Goal: Task Accomplishment & Management: Use online tool/utility

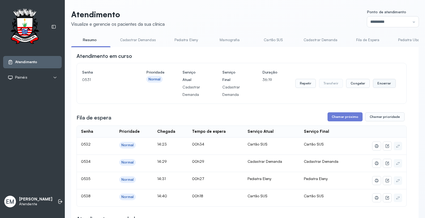
click at [375, 84] on button "Encerrar" at bounding box center [384, 83] width 23 height 9
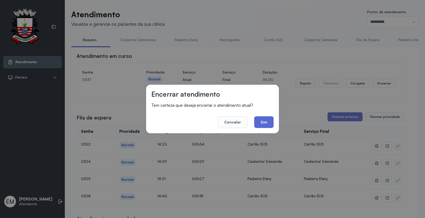
click at [261, 124] on button "Sim" at bounding box center [263, 122] width 19 height 12
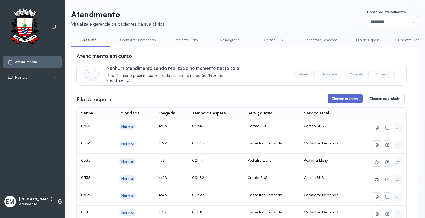
click at [343, 102] on button "Chamar próximo" at bounding box center [345, 98] width 35 height 9
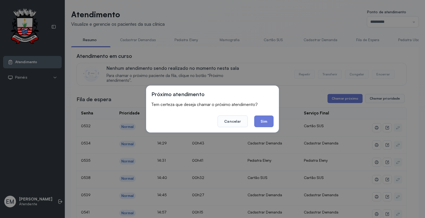
click at [263, 123] on button "Sim" at bounding box center [263, 122] width 19 height 12
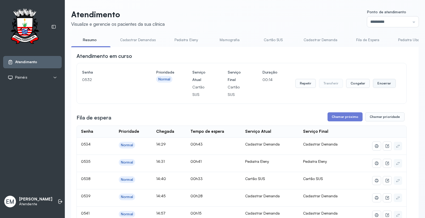
click at [380, 88] on button "Encerrar" at bounding box center [384, 83] width 23 height 9
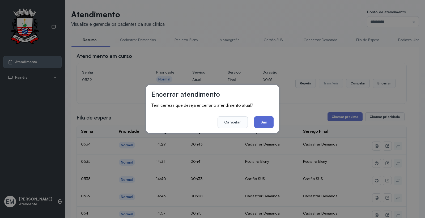
click at [265, 121] on button "Sim" at bounding box center [263, 122] width 19 height 12
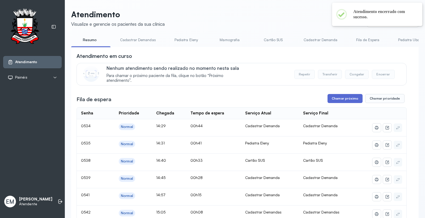
click at [339, 102] on button "Chamar próximo" at bounding box center [345, 98] width 35 height 9
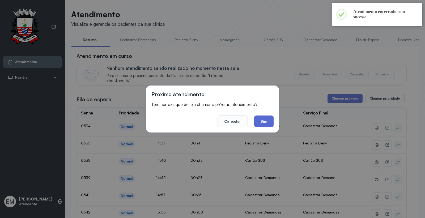
click at [266, 124] on button "Sim" at bounding box center [263, 122] width 19 height 12
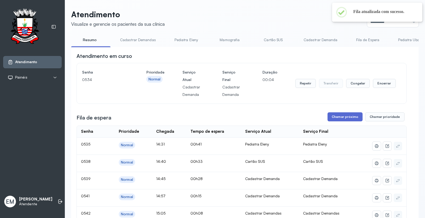
click at [344, 116] on button "Chamar próximo" at bounding box center [345, 116] width 35 height 9
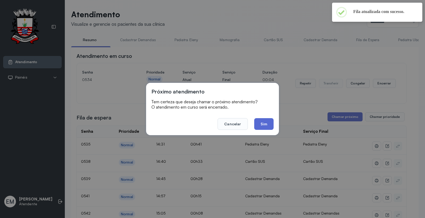
click at [262, 124] on button "Sim" at bounding box center [263, 124] width 19 height 12
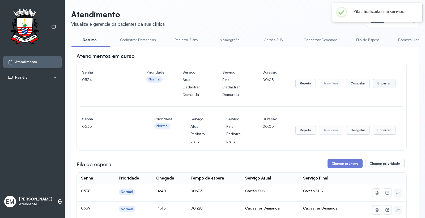
click at [377, 87] on button "Encerrar" at bounding box center [384, 83] width 23 height 9
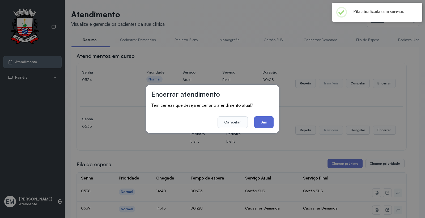
click at [269, 123] on button "Sim" at bounding box center [263, 122] width 19 height 12
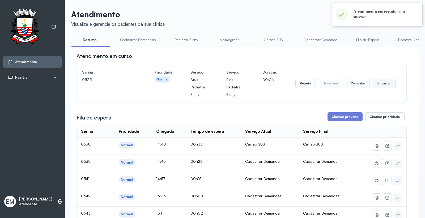
drag, startPoint x: 383, startPoint y: 81, endPoint x: 380, endPoint y: 88, distance: 7.9
click at [380, 88] on button "Encerrar" at bounding box center [384, 83] width 23 height 9
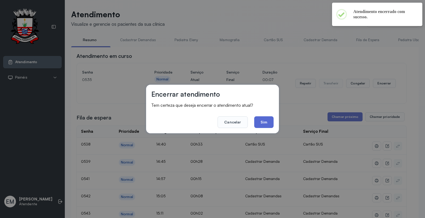
click at [259, 124] on button "Sim" at bounding box center [263, 122] width 19 height 12
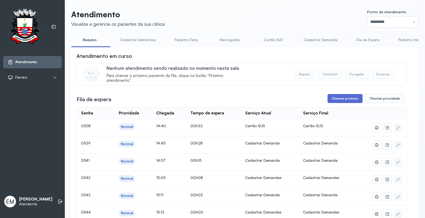
click at [352, 102] on button "Chamar próximo" at bounding box center [345, 98] width 35 height 9
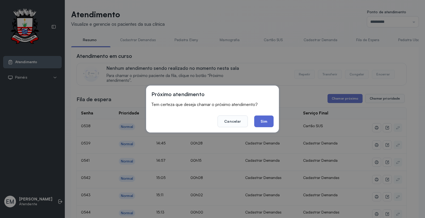
click at [258, 123] on button "Sim" at bounding box center [263, 122] width 19 height 12
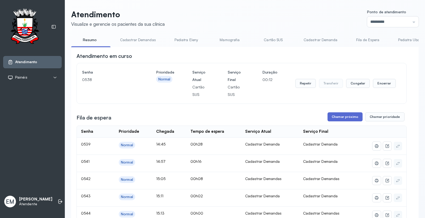
click at [344, 115] on button "Chamar próximo" at bounding box center [345, 116] width 35 height 9
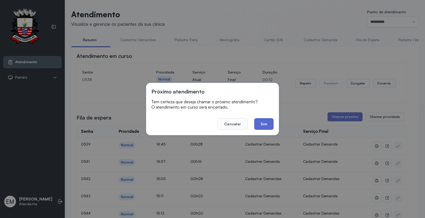
click at [269, 124] on button "Sim" at bounding box center [263, 124] width 19 height 12
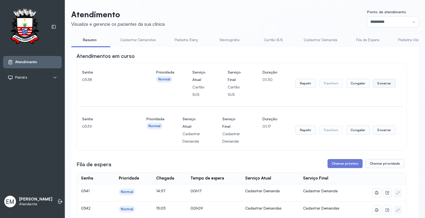
click at [379, 84] on button "Encerrar" at bounding box center [384, 83] width 23 height 9
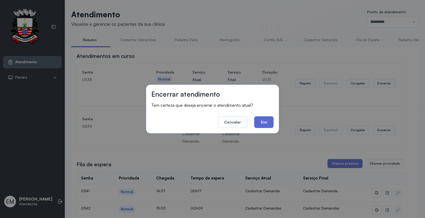
click at [259, 124] on button "Sim" at bounding box center [263, 122] width 19 height 12
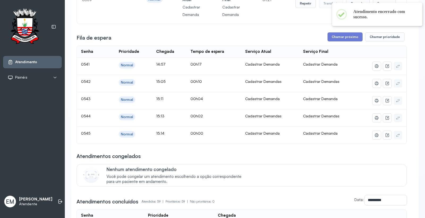
scroll to position [89, 0]
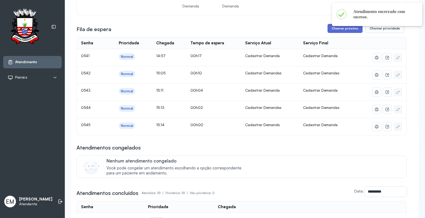
click at [333, 27] on button "Chamar próximo" at bounding box center [345, 28] width 35 height 9
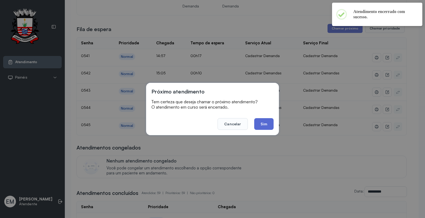
click at [259, 124] on button "Sim" at bounding box center [263, 124] width 19 height 12
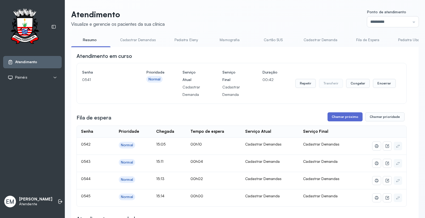
click at [335, 115] on button "Chamar próximo" at bounding box center [345, 116] width 35 height 9
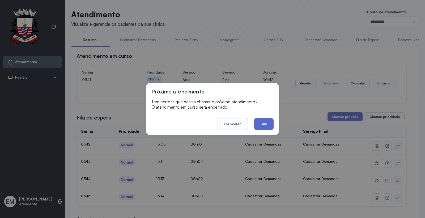
click at [269, 128] on button "Sim" at bounding box center [263, 124] width 19 height 12
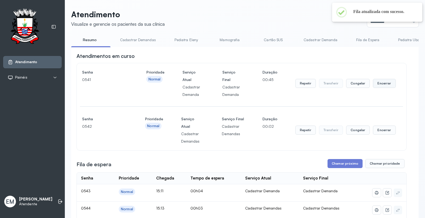
click at [376, 83] on button "Encerrar" at bounding box center [384, 83] width 23 height 9
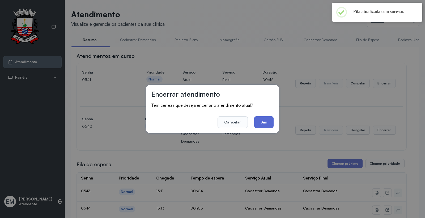
click at [269, 126] on button "Sim" at bounding box center [263, 122] width 19 height 12
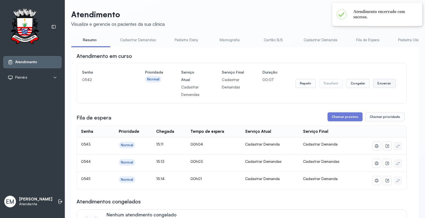
click at [380, 84] on button "Encerrar" at bounding box center [384, 83] width 23 height 9
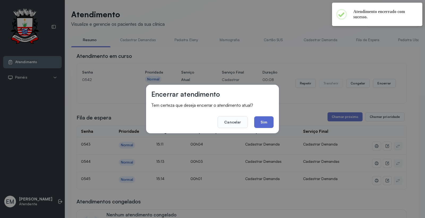
click at [265, 121] on button "Sim" at bounding box center [263, 122] width 19 height 12
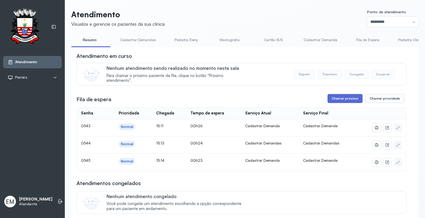
click at [348, 97] on button "Chamar próximo" at bounding box center [345, 98] width 35 height 9
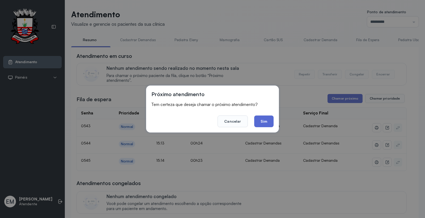
click at [266, 125] on button "Sim" at bounding box center [263, 122] width 19 height 12
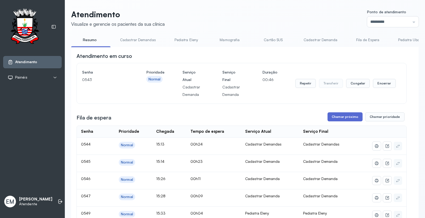
click at [346, 114] on button "Chamar próximo" at bounding box center [345, 116] width 35 height 9
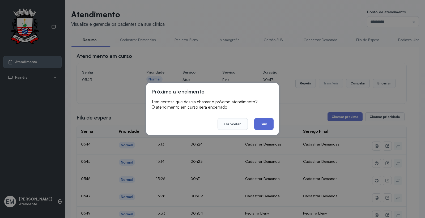
click at [261, 124] on button "Sim" at bounding box center [263, 124] width 19 height 12
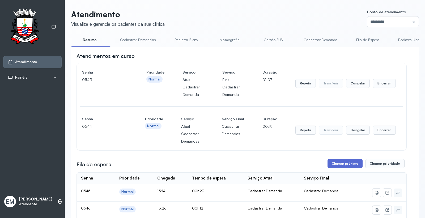
click at [350, 166] on button "Chamar próximo" at bounding box center [345, 163] width 35 height 9
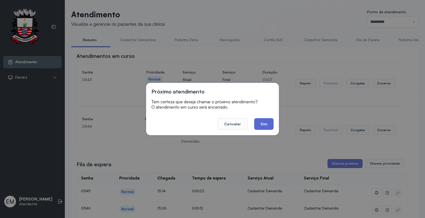
click at [260, 123] on button "Sim" at bounding box center [263, 124] width 19 height 12
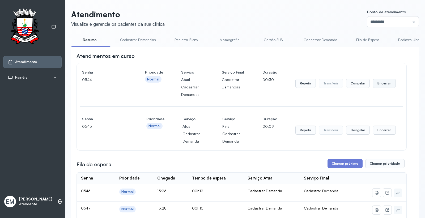
click at [382, 84] on button "Encerrar" at bounding box center [384, 83] width 23 height 9
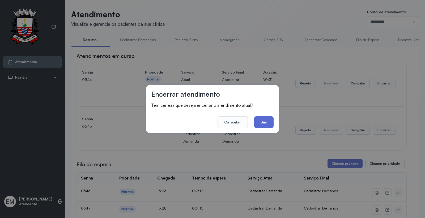
click at [266, 123] on button "Sim" at bounding box center [263, 122] width 19 height 12
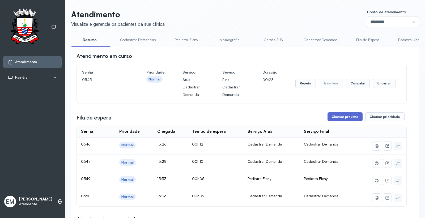
click at [335, 121] on button "Chamar próximo" at bounding box center [345, 116] width 35 height 9
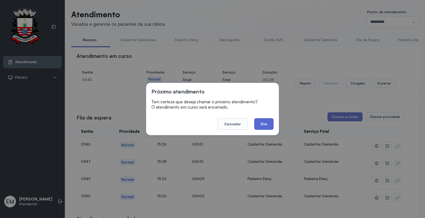
click at [262, 124] on button "Sim" at bounding box center [263, 124] width 19 height 12
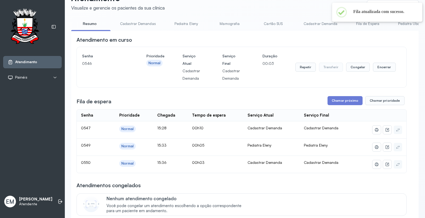
scroll to position [30, 0]
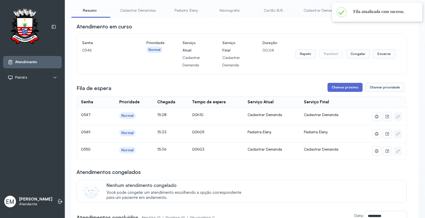
click at [343, 85] on button "Chamar próximo" at bounding box center [345, 87] width 35 height 9
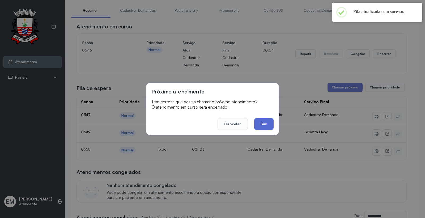
click at [267, 124] on button "Sim" at bounding box center [263, 124] width 19 height 12
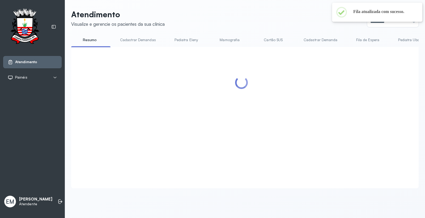
scroll to position [0, 0]
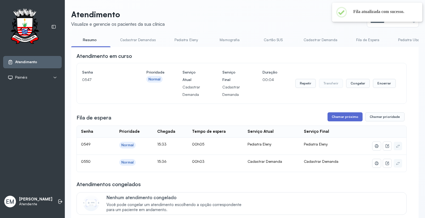
click at [338, 118] on button "Chamar próximo" at bounding box center [345, 116] width 35 height 9
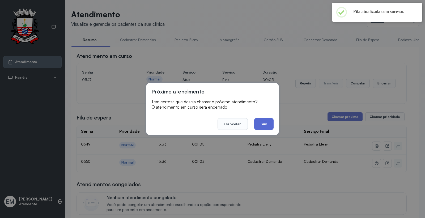
click at [268, 126] on button "Sim" at bounding box center [263, 124] width 19 height 12
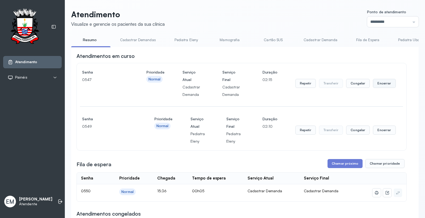
click at [379, 82] on button "Encerrar" at bounding box center [384, 83] width 23 height 9
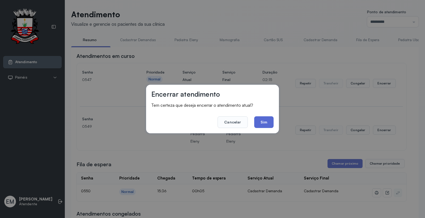
click at [271, 119] on button "Sim" at bounding box center [263, 122] width 19 height 12
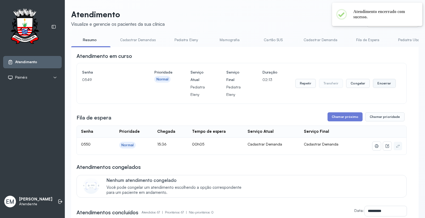
click at [378, 86] on button "Encerrar" at bounding box center [384, 83] width 23 height 9
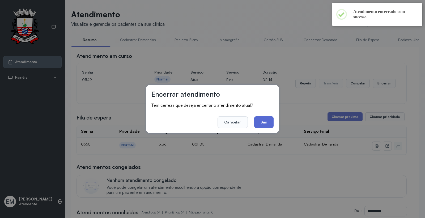
click at [256, 121] on button "Sim" at bounding box center [263, 122] width 19 height 12
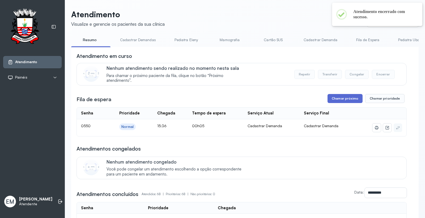
click at [349, 103] on button "Chamar próximo" at bounding box center [345, 98] width 35 height 9
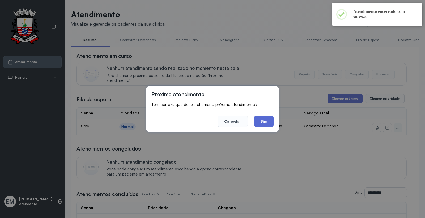
click at [268, 125] on button "Sim" at bounding box center [263, 122] width 19 height 12
